Goal: Information Seeking & Learning: Learn about a topic

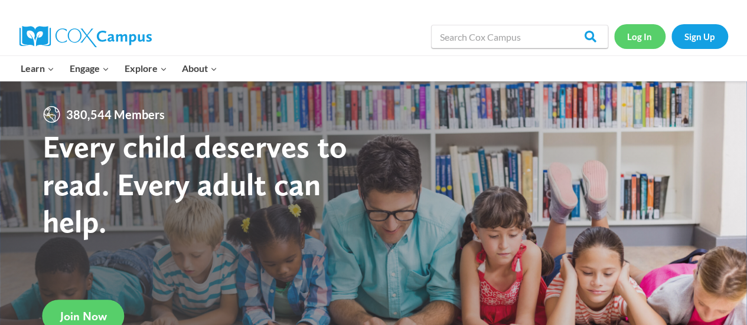
click at [632, 40] on link "Log In" at bounding box center [639, 36] width 51 height 24
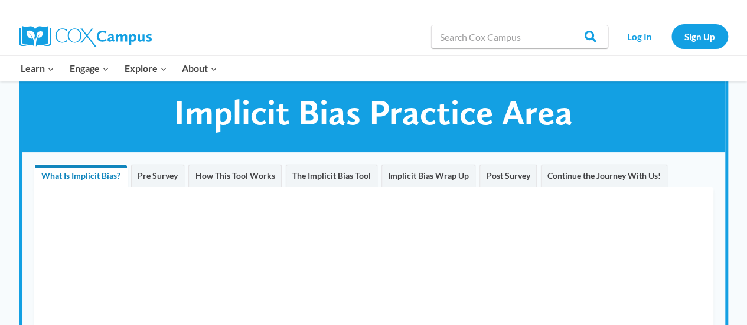
scroll to position [59, 0]
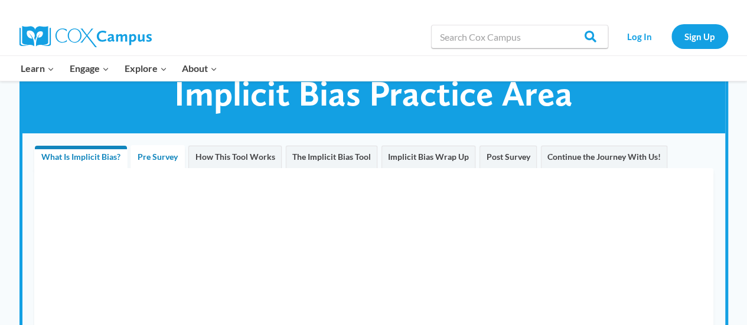
click at [160, 159] on span "Pre Survey" at bounding box center [158, 157] width 40 height 10
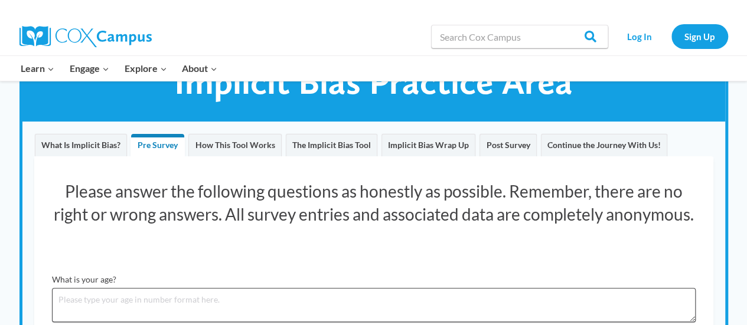
scroll to position [0, 0]
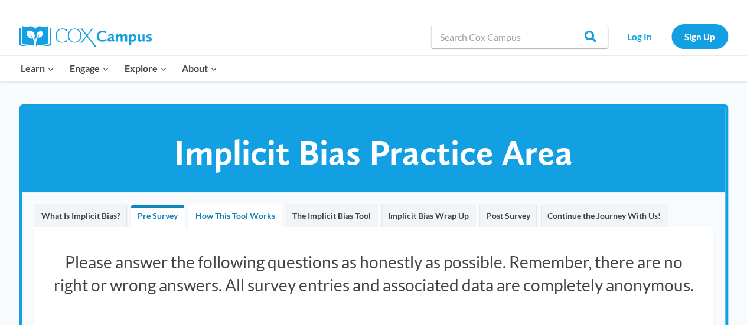
click at [224, 219] on span "How This Tool Works" at bounding box center [235, 216] width 80 height 10
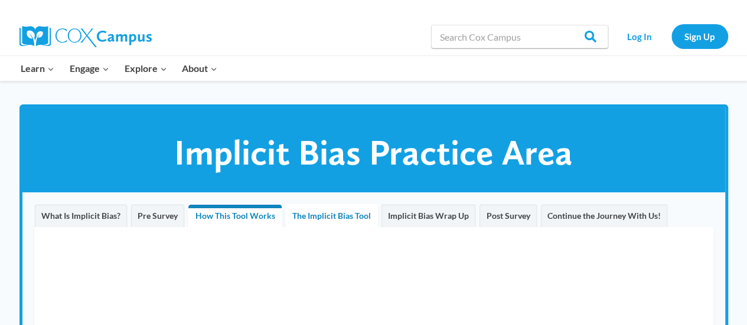
click at [317, 213] on span "The Implicit Bias Tool" at bounding box center [331, 216] width 79 height 10
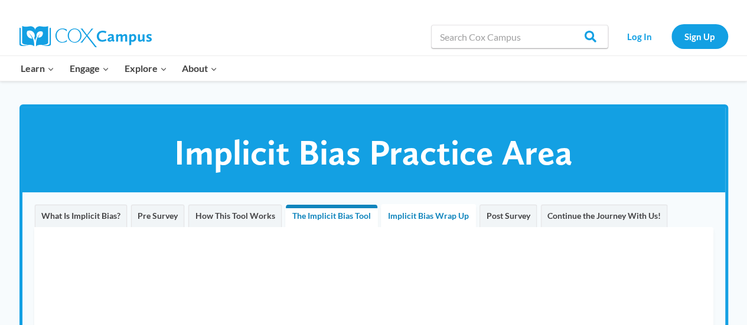
click at [436, 220] on span "Implicit Bias Wrap Up" at bounding box center [428, 216] width 81 height 10
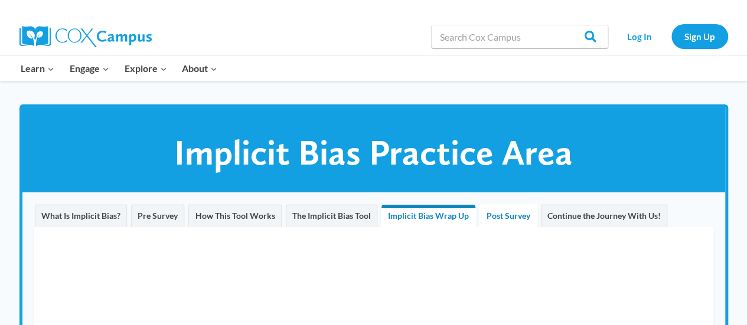
click at [505, 217] on span "Post Survey" at bounding box center [509, 216] width 44 height 10
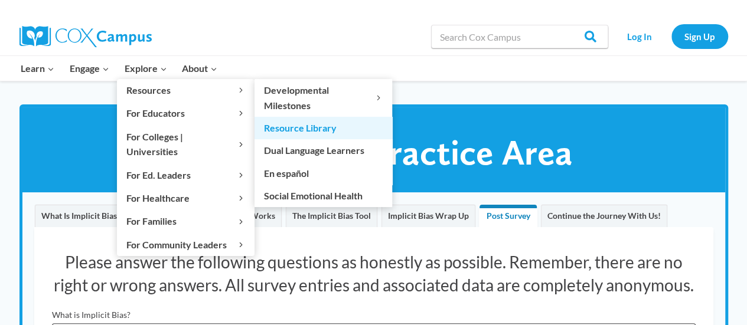
click at [302, 125] on link "Resource Library" at bounding box center [324, 128] width 138 height 22
